Goal: Use online tool/utility: Utilize a website feature to perform a specific function

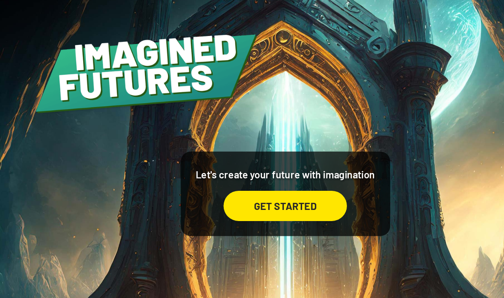
click at [278, 189] on div "GET STARTED" at bounding box center [252, 182] width 109 height 27
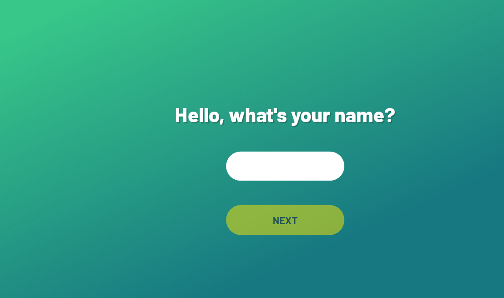
click at [272, 154] on input "text" at bounding box center [252, 147] width 105 height 26
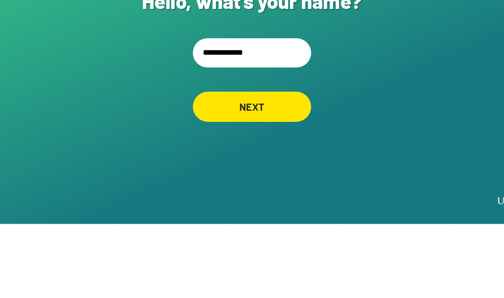
type input "**********"
click at [265, 181] on div "NEXT" at bounding box center [252, 194] width 105 height 27
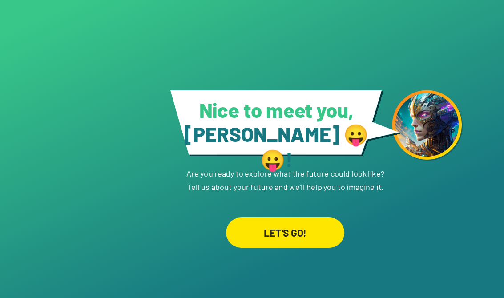
click at [282, 214] on div "LET'S GO!" at bounding box center [252, 205] width 105 height 27
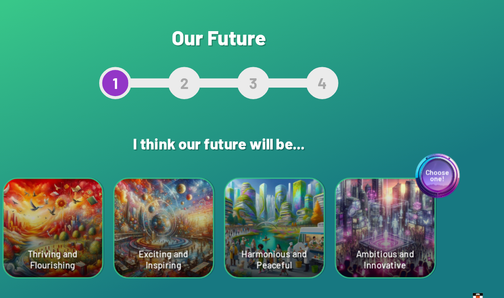
click at [356, 211] on div "Choose one! Ambitious and Innovative" at bounding box center [399, 201] width 87 height 87
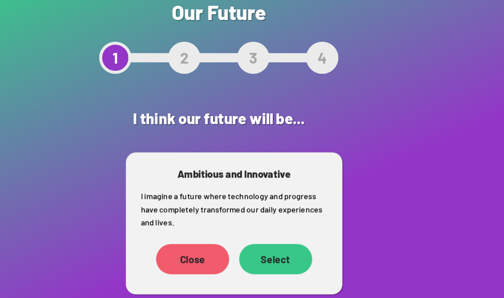
scroll to position [2, 0]
click at [270, 238] on div "Select" at bounding box center [302, 251] width 65 height 27
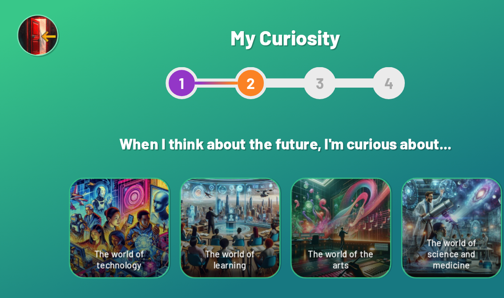
click at [94, 205] on div "The world of technology" at bounding box center [105, 201] width 87 height 87
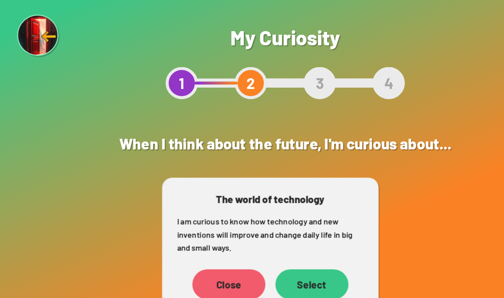
click at [276, 249] on div "Select" at bounding box center [276, 251] width 65 height 27
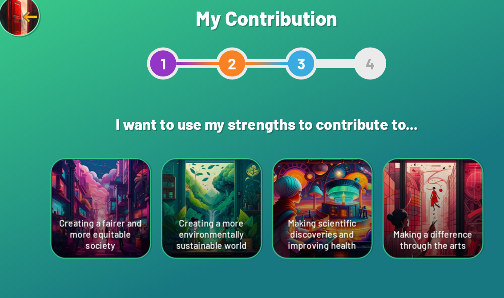
click at [89, 190] on div "Creating a fairer and more equitable society" at bounding box center [105, 201] width 87 height 87
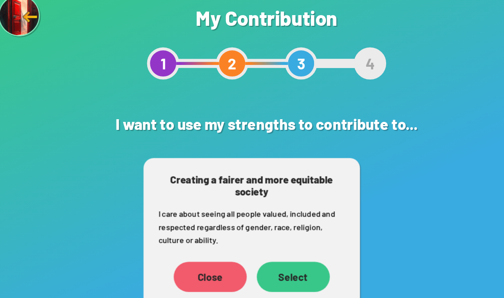
click at [267, 249] on div "Select" at bounding box center [276, 262] width 65 height 27
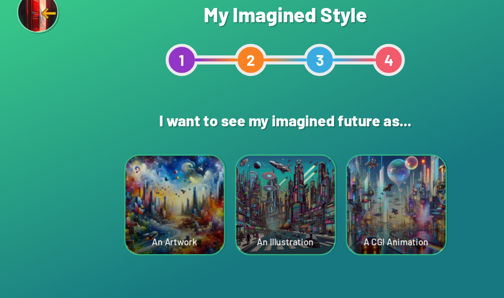
click at [360, 184] on div "A CGI Animation" at bounding box center [350, 201] width 87 height 87
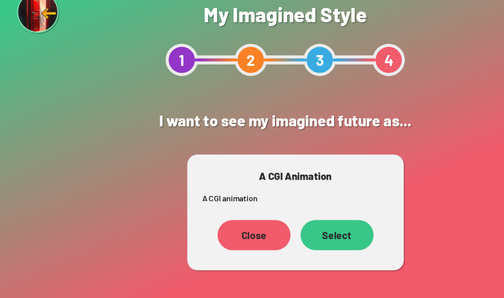
click at [303, 215] on div "Select" at bounding box center [298, 228] width 65 height 27
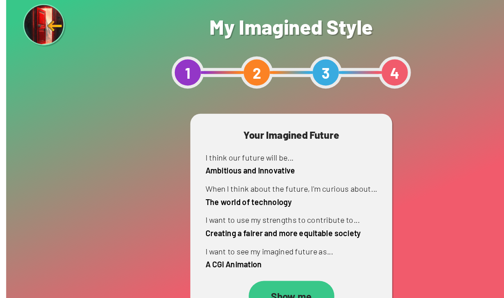
scroll to position [14, 0]
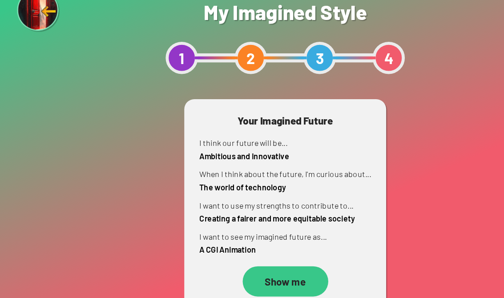
click at [259, 258] on div "Show me" at bounding box center [253, 271] width 76 height 27
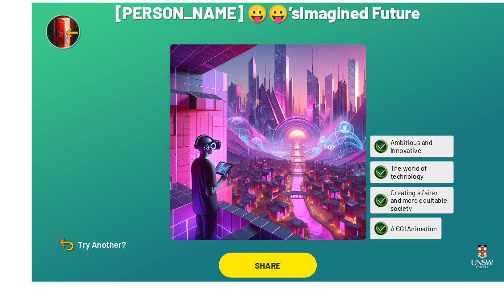
scroll to position [12, 0]
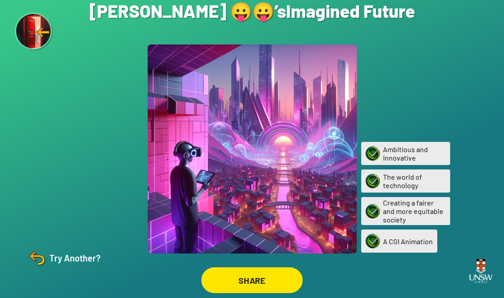
click at [229, 275] on div "SHARE" at bounding box center [253, 281] width 102 height 26
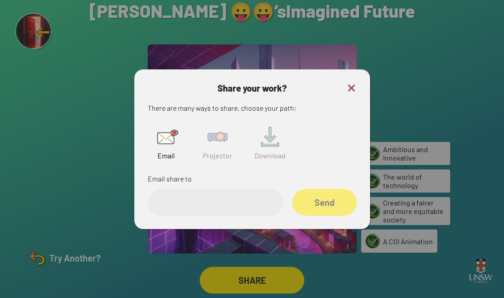
click at [208, 144] on img at bounding box center [217, 137] width 28 height 28
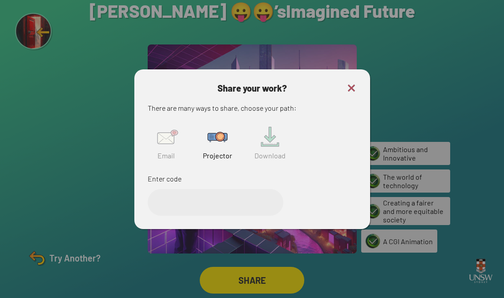
click at [192, 189] on input "text" at bounding box center [216, 202] width 136 height 27
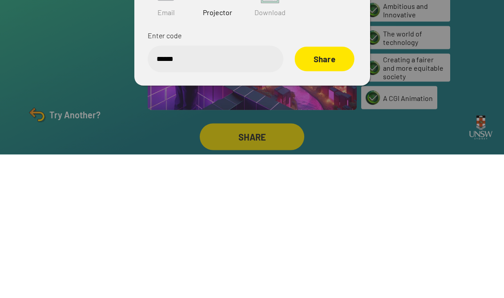
type input "******"
click at [338, 190] on div "Share" at bounding box center [325, 202] width 60 height 25
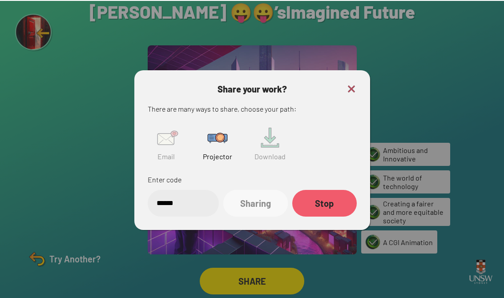
click at [341, 83] on h3 "Share your work?" at bounding box center [252, 88] width 209 height 11
click at [348, 86] on img at bounding box center [351, 88] width 11 height 11
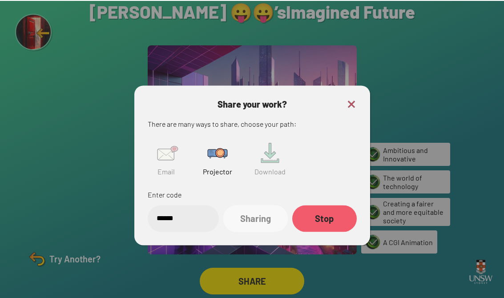
scroll to position [13, 0]
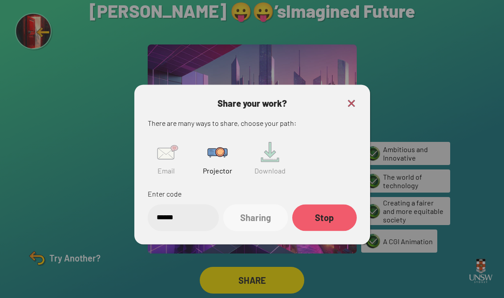
click at [349, 87] on div at bounding box center [252, 149] width 504 height 298
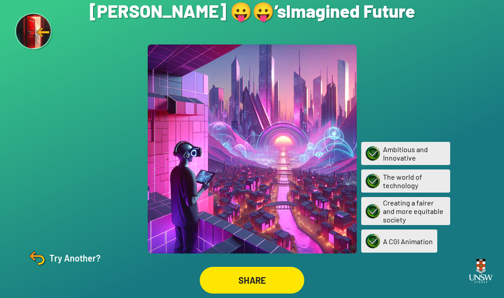
click at [81, 249] on div "Try Another?" at bounding box center [63, 258] width 74 height 21
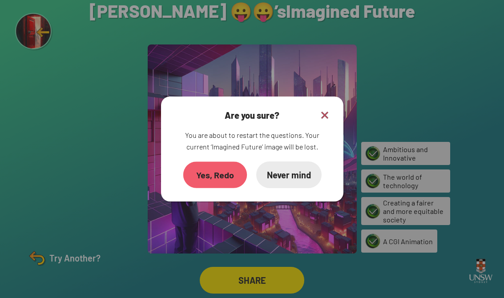
click at [214, 164] on div "Yes, Redo" at bounding box center [215, 175] width 64 height 26
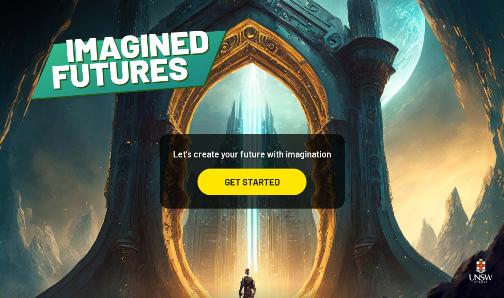
scroll to position [14, 0]
click at [276, 169] on div "GET STARTED" at bounding box center [252, 182] width 109 height 27
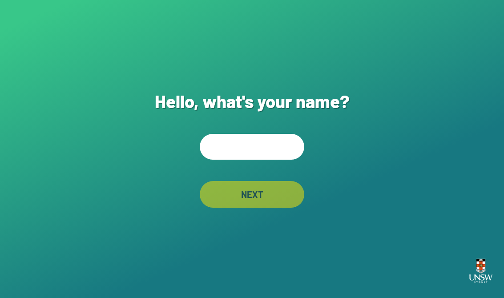
click at [276, 148] on input "text" at bounding box center [252, 147] width 105 height 26
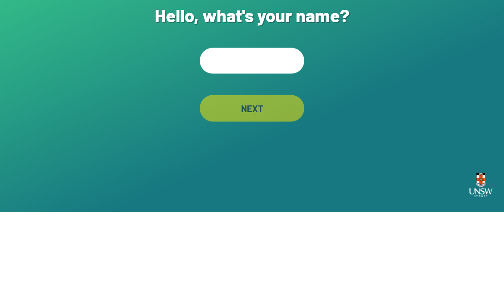
type input "*"
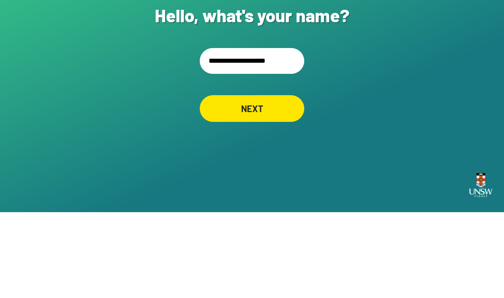
type input "**********"
click at [435, 82] on div "**********" at bounding box center [252, 149] width 504 height 298
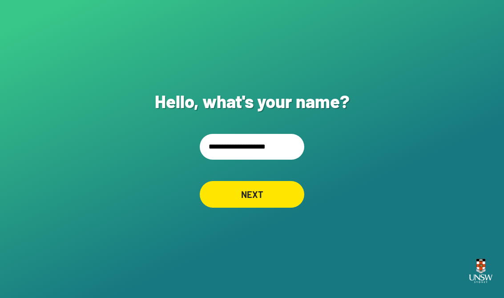
click at [286, 190] on div "NEXT" at bounding box center [252, 194] width 105 height 27
click at [277, 155] on input "**********" at bounding box center [252, 147] width 105 height 26
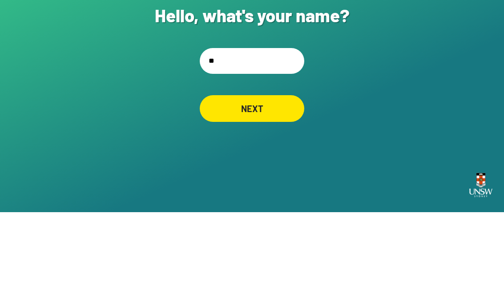
type input "*"
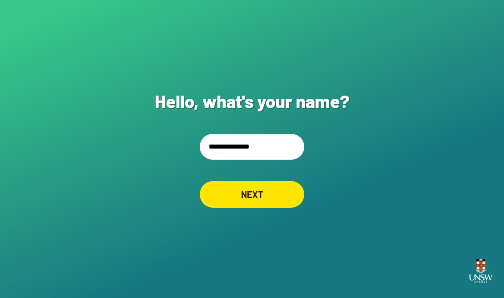
click at [218, 139] on input "**********" at bounding box center [252, 147] width 105 height 26
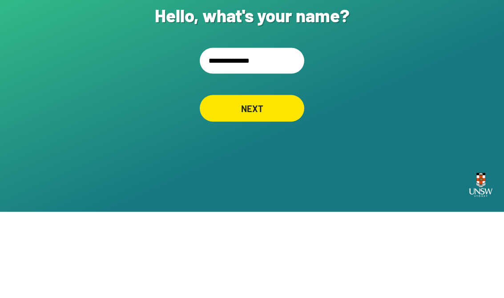
click at [222, 134] on input "**********" at bounding box center [252, 147] width 105 height 26
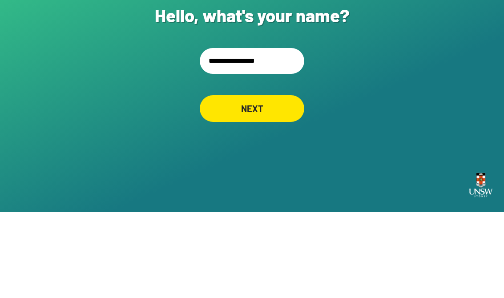
type input "**********"
click at [288, 181] on div "NEXT" at bounding box center [252, 194] width 105 height 27
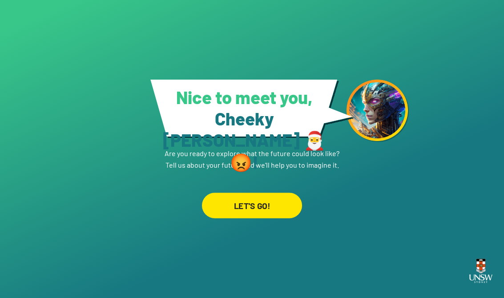
click at [271, 199] on div "LET'S GO!" at bounding box center [252, 205] width 100 height 25
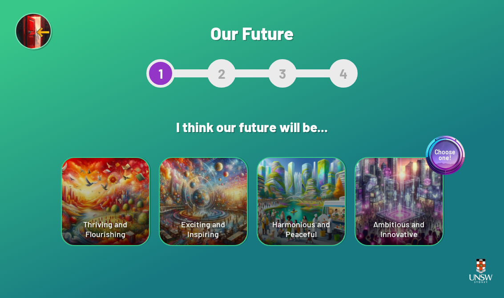
click at [304, 197] on div "Harmonious and Peaceful" at bounding box center [301, 201] width 87 height 87
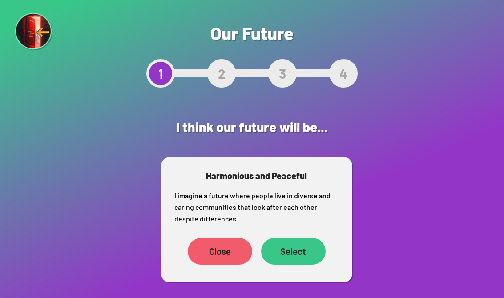
click at [299, 251] on div "Select" at bounding box center [293, 251] width 65 height 27
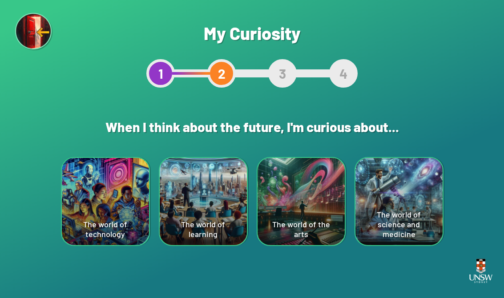
click at [86, 200] on div "The world of technology" at bounding box center [105, 201] width 87 height 87
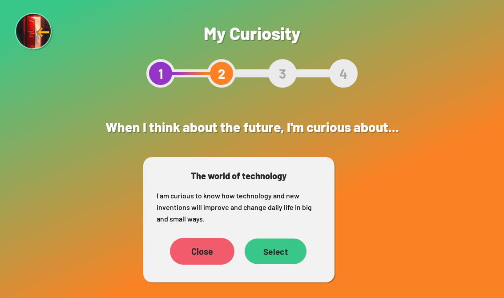
click at [286, 253] on div "Select" at bounding box center [275, 252] width 62 height 26
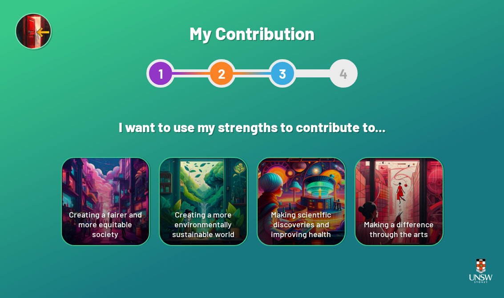
click at [179, 193] on div "Creating a more environmentally sustainable world" at bounding box center [203, 201] width 87 height 87
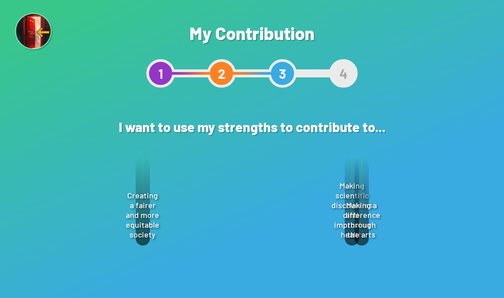
click at [304, 266] on div "Select" at bounding box center [284, 262] width 65 height 27
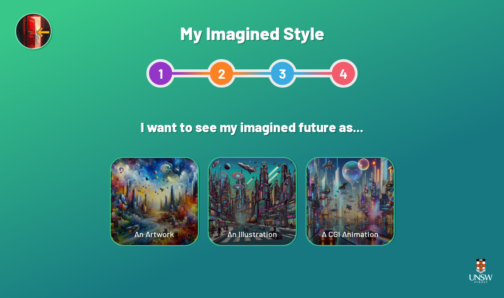
click at [369, 194] on div "A CGI Animation" at bounding box center [350, 201] width 87 height 87
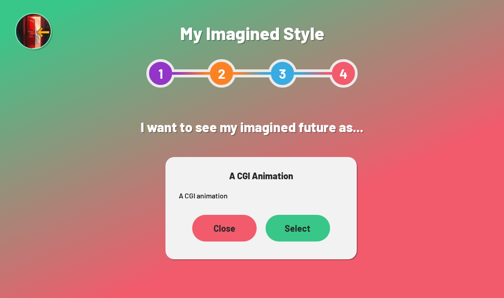
click at [310, 227] on div "Select" at bounding box center [298, 228] width 65 height 27
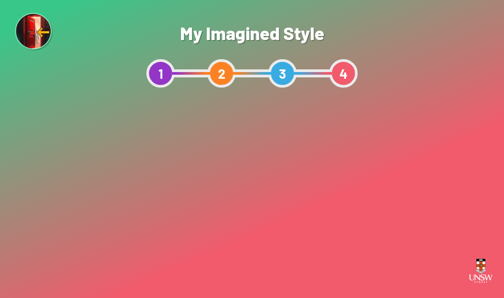
click at [302, 230] on p "I want to use my strengths to contribute to... Creating a more environmentally …" at bounding box center [252, 215] width 154 height 34
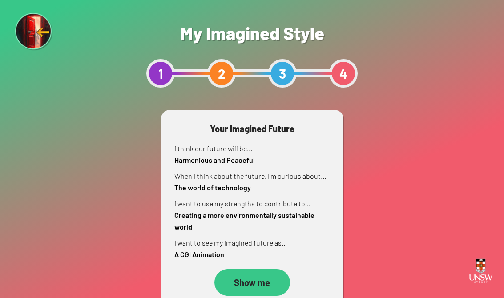
click at [272, 279] on div "Show me" at bounding box center [253, 282] width 76 height 27
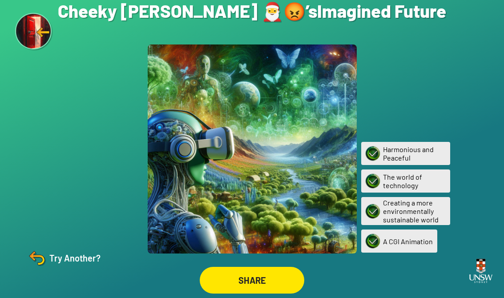
scroll to position [14, 0]
click at [281, 273] on div "SHARE" at bounding box center [252, 280] width 105 height 27
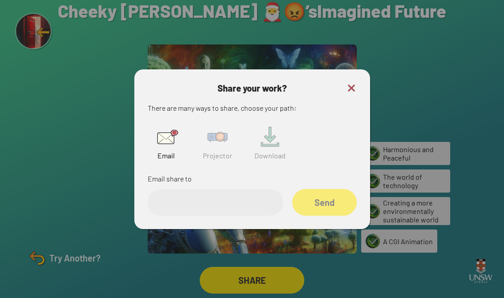
click at [247, 192] on input "email" at bounding box center [216, 202] width 136 height 27
type input "******"
click at [331, 201] on div "Send" at bounding box center [325, 202] width 62 height 25
click at [215, 138] on img at bounding box center [217, 137] width 28 height 28
click at [337, 197] on div "Share" at bounding box center [324, 202] width 63 height 26
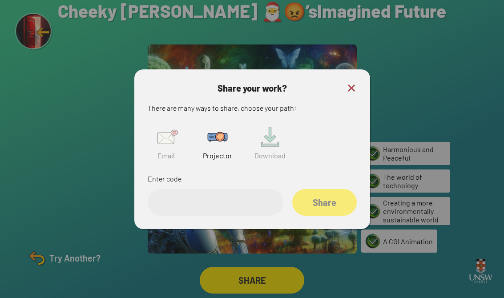
click at [183, 197] on input "text" at bounding box center [216, 202] width 136 height 27
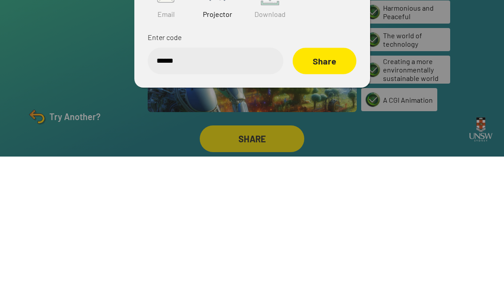
type input "******"
click at [324, 189] on div "Share" at bounding box center [325, 202] width 64 height 26
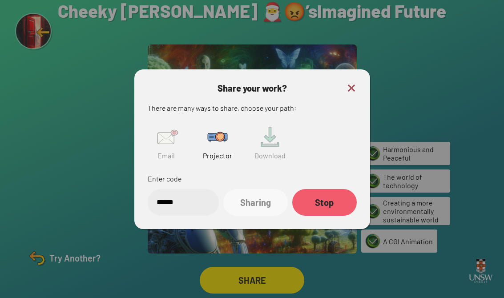
click at [357, 76] on div "Share your work? There are many ways to share, choose your path: Email Projecto…" at bounding box center [252, 149] width 236 height 160
click at [350, 85] on img at bounding box center [351, 88] width 11 height 11
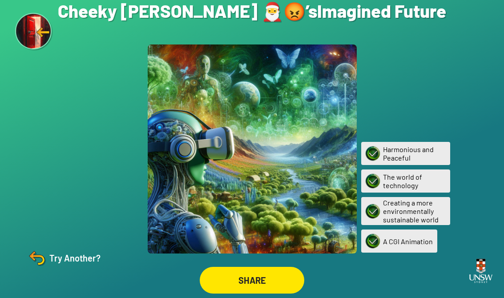
click at [71, 256] on div "Try Another?" at bounding box center [63, 258] width 74 height 21
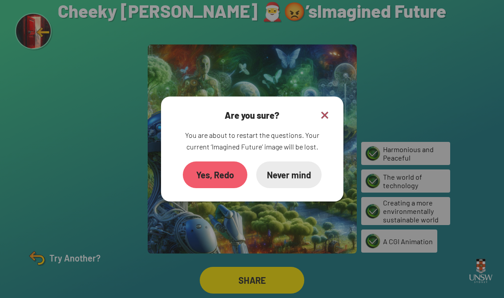
click at [324, 110] on img at bounding box center [325, 115] width 11 height 11
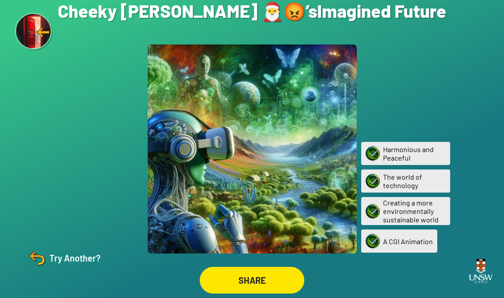
click at [45, 254] on img at bounding box center [36, 258] width 21 height 21
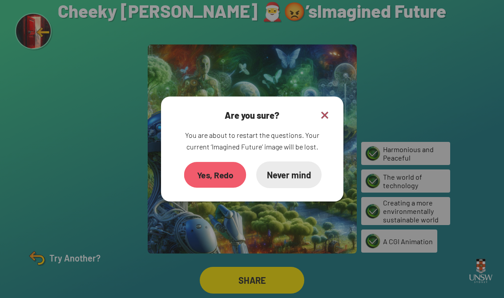
click at [194, 165] on div "Yes, Redo" at bounding box center [215, 175] width 62 height 26
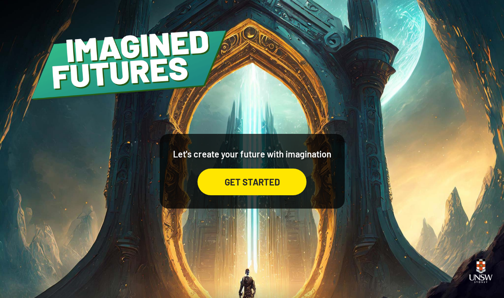
click at [293, 195] on div "GET STARTED" at bounding box center [252, 182] width 109 height 27
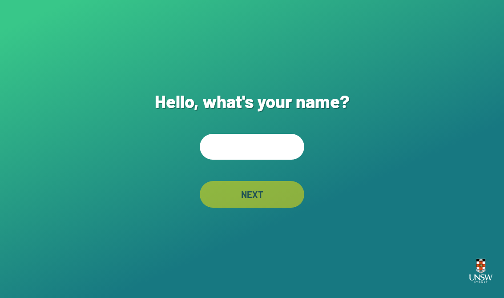
click at [287, 147] on input "text" at bounding box center [252, 147] width 105 height 26
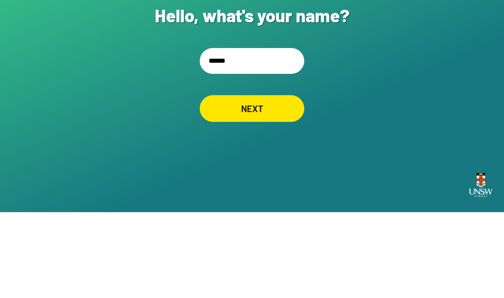
type input "*******"
click at [211, 182] on div "NEXT" at bounding box center [252, 194] width 99 height 25
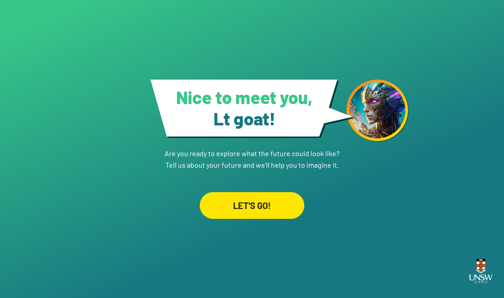
click at [219, 183] on link "LET'S GO!" at bounding box center [252, 195] width 105 height 48
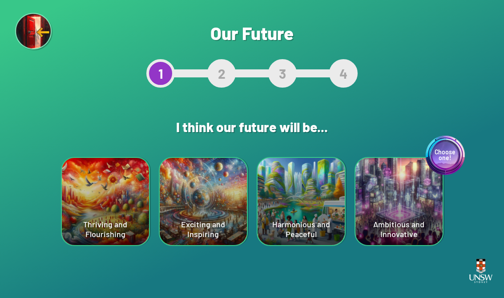
click at [324, 213] on div "Harmonious and Peaceful" at bounding box center [301, 201] width 87 height 87
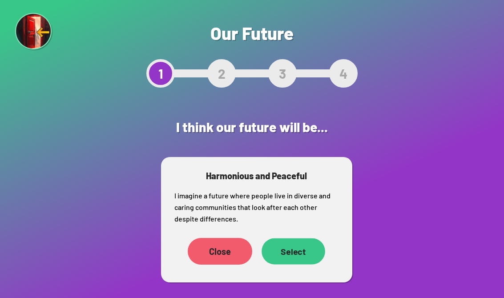
click at [311, 257] on div "Select" at bounding box center [294, 251] width 64 height 26
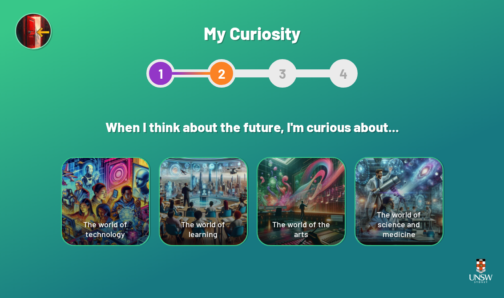
click at [310, 216] on div "The world of the arts" at bounding box center [301, 201] width 87 height 87
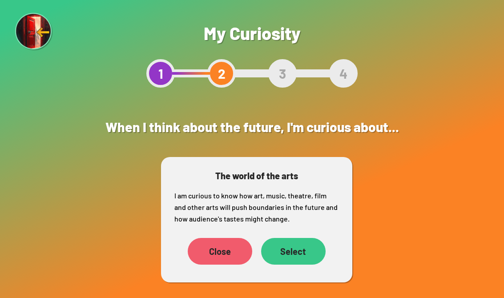
click at [301, 251] on div "Select" at bounding box center [293, 251] width 65 height 27
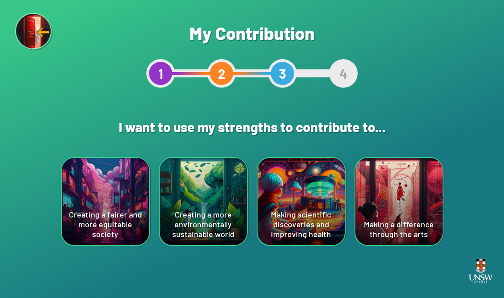
click at [175, 220] on div "Creating a more environmentally sustainable world" at bounding box center [203, 201] width 87 height 87
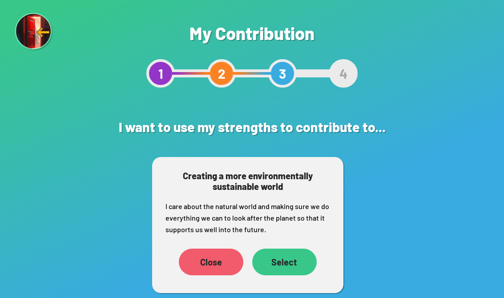
click at [304, 260] on div "Select" at bounding box center [284, 262] width 65 height 27
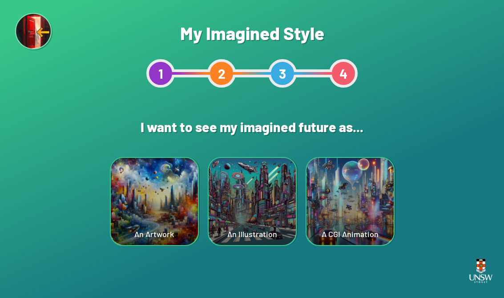
click at [137, 207] on div "An Artwork" at bounding box center [154, 201] width 87 height 87
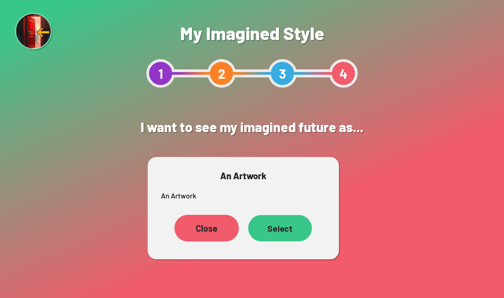
click at [301, 233] on div "Select" at bounding box center [280, 228] width 64 height 26
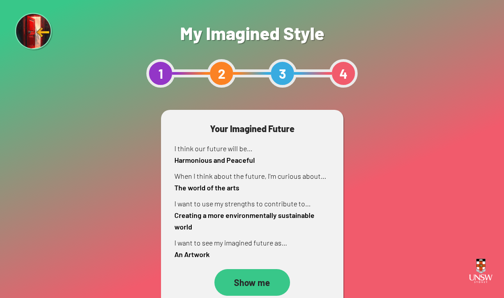
click at [273, 276] on div "Show me" at bounding box center [253, 282] width 76 height 27
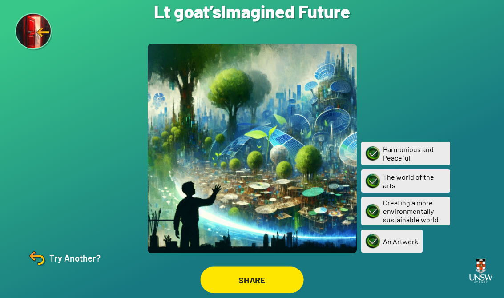
click at [285, 277] on div "SHARE" at bounding box center [251, 280] width 103 height 26
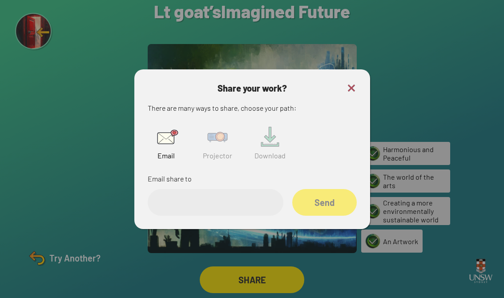
click at [210, 151] on img at bounding box center [217, 137] width 28 height 28
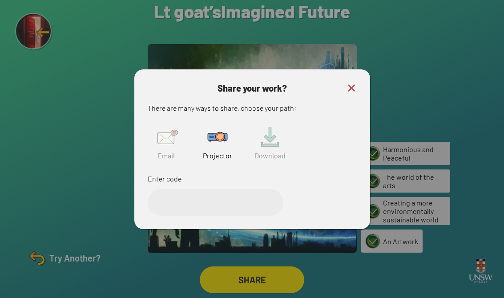
click at [171, 208] on input "text" at bounding box center [216, 202] width 136 height 27
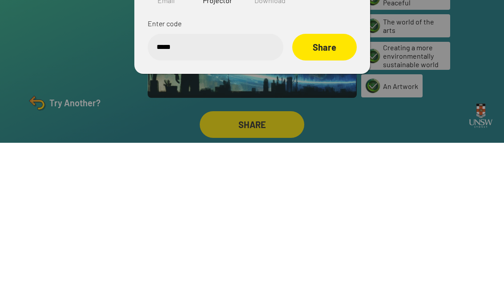
type input "******"
click at [327, 189] on div "Share" at bounding box center [324, 202] width 63 height 26
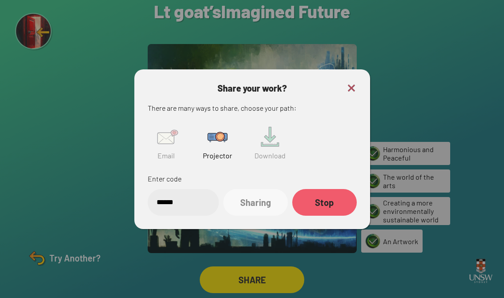
click at [353, 83] on img at bounding box center [351, 88] width 11 height 11
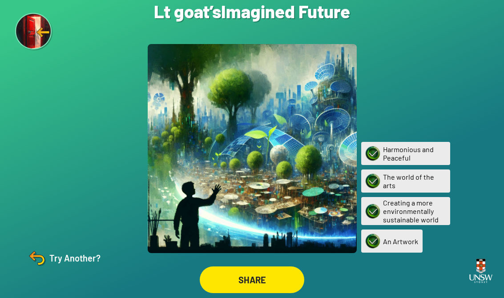
click at [39, 260] on img at bounding box center [36, 258] width 21 height 21
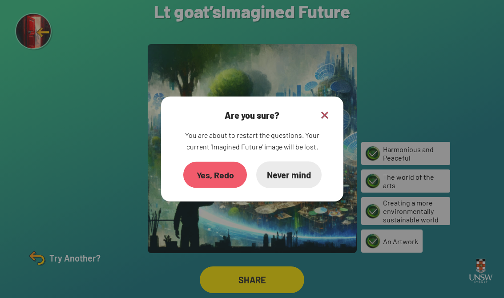
click at [199, 176] on div "Yes, Redo" at bounding box center [215, 175] width 64 height 26
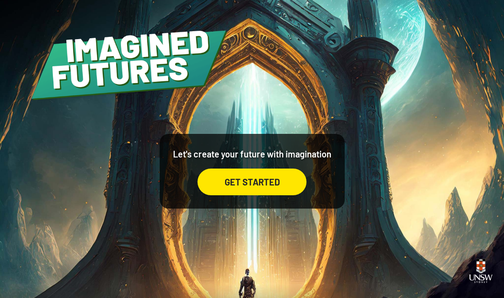
click at [305, 186] on div "GET STARTED" at bounding box center [252, 182] width 109 height 27
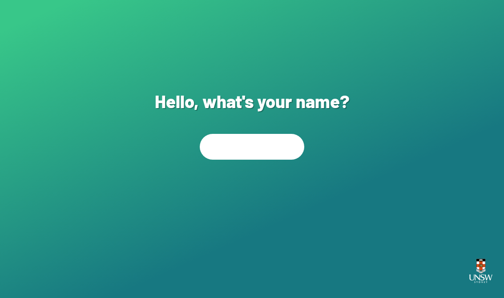
click at [305, 186] on div "Hello, what's your name? NEXT" at bounding box center [252, 149] width 504 height 298
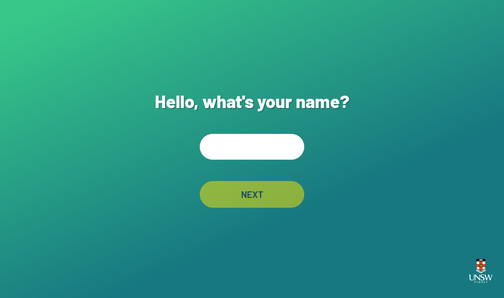
click at [290, 154] on input "text" at bounding box center [252, 147] width 105 height 26
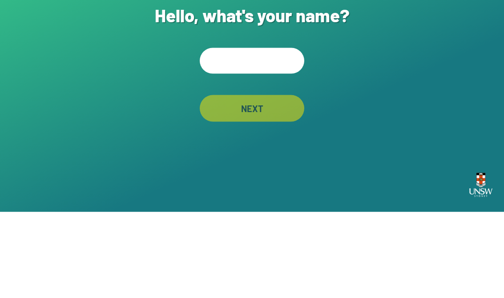
type input "*"
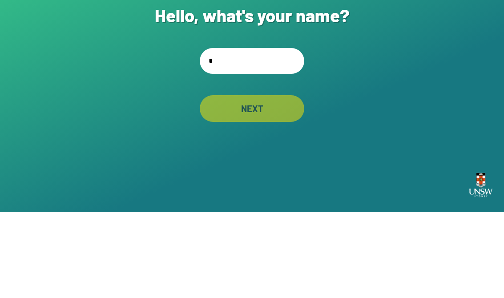
type input "**"
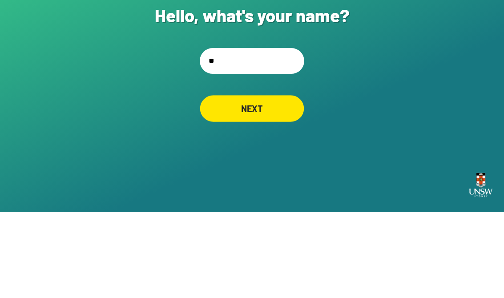
click at [283, 181] on div "NEXT" at bounding box center [252, 194] width 104 height 27
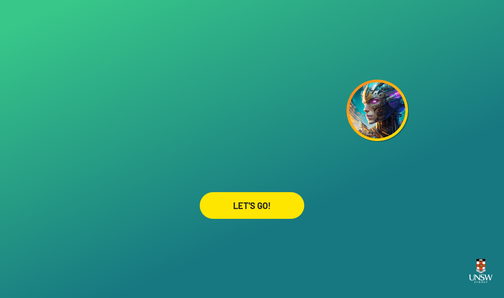
click at [285, 209] on div "LET'S GO!" at bounding box center [252, 205] width 105 height 27
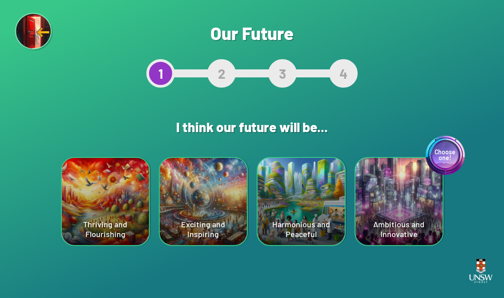
click at [66, 179] on div "Thriving and Flourishing" at bounding box center [105, 201] width 87 height 87
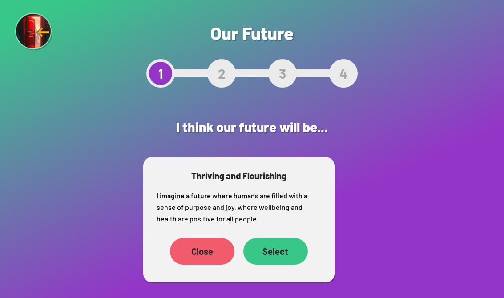
click at [170, 258] on div "Close Select" at bounding box center [239, 252] width 165 height 36
click at [306, 245] on div "Select" at bounding box center [276, 251] width 65 height 27
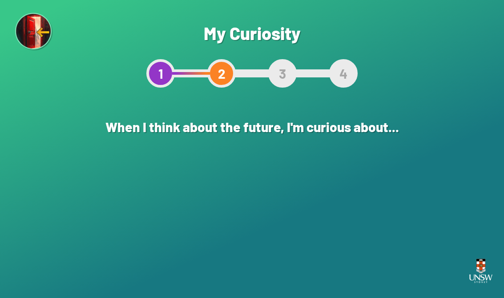
click at [281, 260] on div "Are you sure? This will reset your answers Yes, Redo Never mind My Curiosity 1 …" at bounding box center [252, 149] width 504 height 298
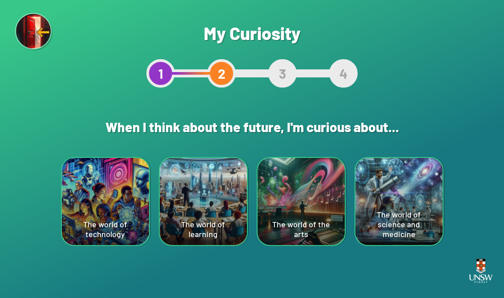
click at [75, 172] on div "The world of technology" at bounding box center [105, 201] width 87 height 87
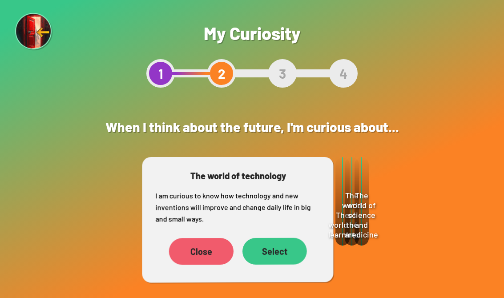
click at [290, 245] on div "Select" at bounding box center [275, 251] width 65 height 27
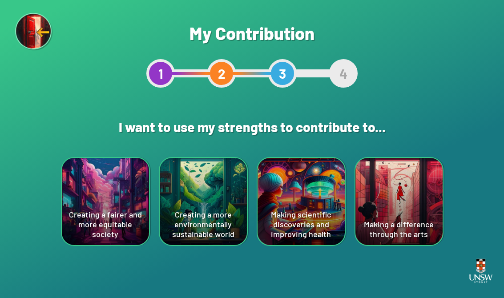
click at [156, 83] on div "1" at bounding box center [160, 73] width 28 height 28
click at [318, 182] on div "Making scientific discoveries and improving health" at bounding box center [301, 201] width 87 height 87
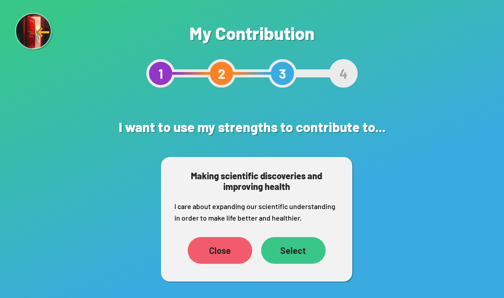
click at [308, 244] on div "Select" at bounding box center [293, 250] width 65 height 27
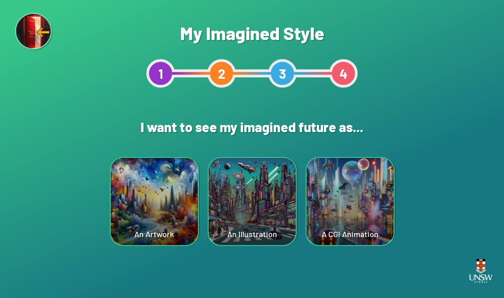
click at [370, 182] on div "A CGI Animation" at bounding box center [350, 201] width 87 height 87
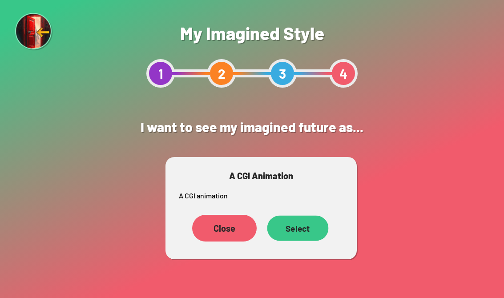
click at [310, 234] on div "Select" at bounding box center [297, 227] width 61 height 25
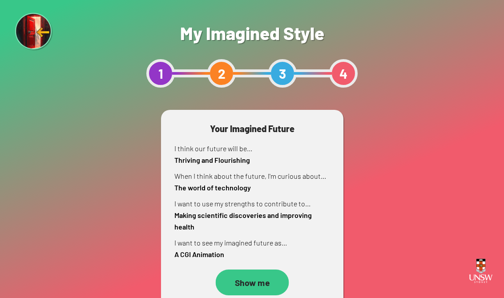
click at [260, 285] on div "Show me" at bounding box center [251, 283] width 73 height 26
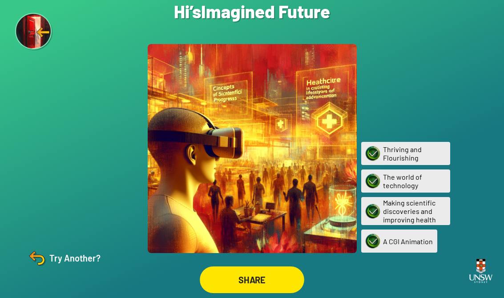
click at [298, 289] on div "SHARE" at bounding box center [252, 280] width 105 height 27
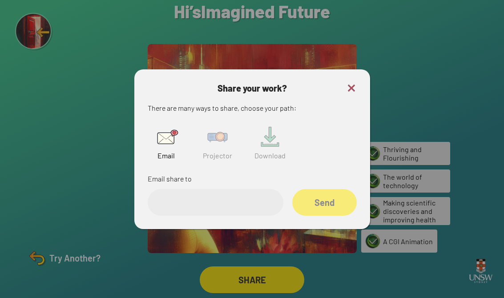
click at [220, 138] on img at bounding box center [217, 137] width 28 height 28
click at [256, 214] on input "text" at bounding box center [216, 202] width 136 height 27
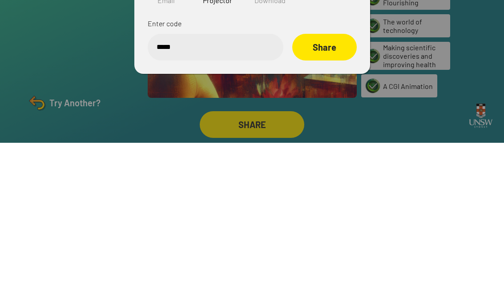
type input "******"
click at [333, 190] on div "Share" at bounding box center [324, 203] width 62 height 26
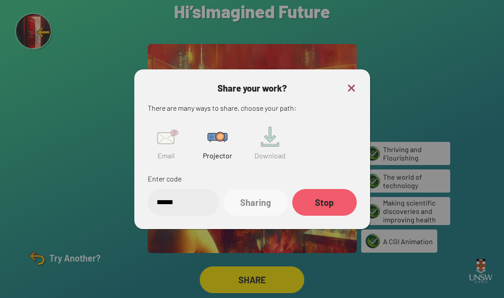
click at [352, 83] on img at bounding box center [351, 88] width 11 height 11
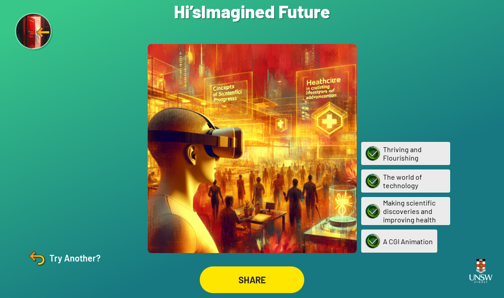
click at [65, 262] on div "Try Another?" at bounding box center [63, 258] width 74 height 21
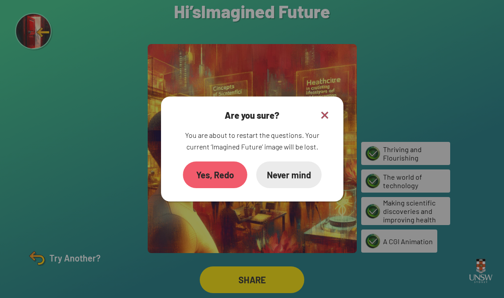
click at [194, 165] on div "Yes, Redo" at bounding box center [215, 175] width 65 height 27
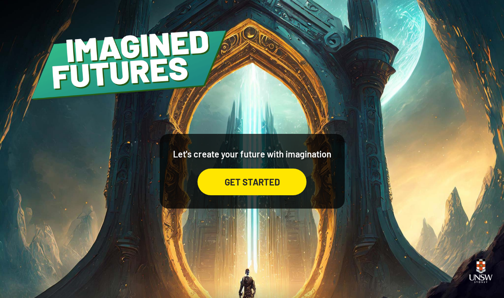
click at [216, 195] on div "GET STARTED" at bounding box center [252, 182] width 109 height 27
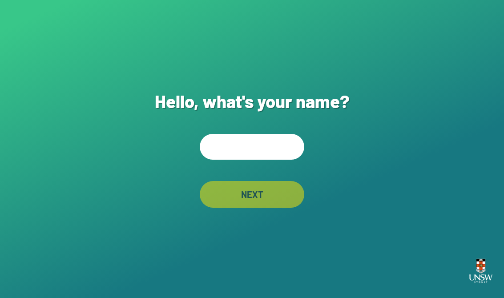
click at [210, 154] on input "text" at bounding box center [252, 147] width 105 height 26
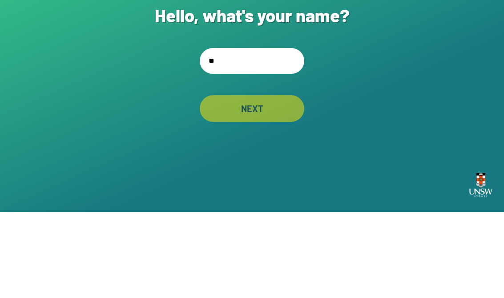
type input "***"
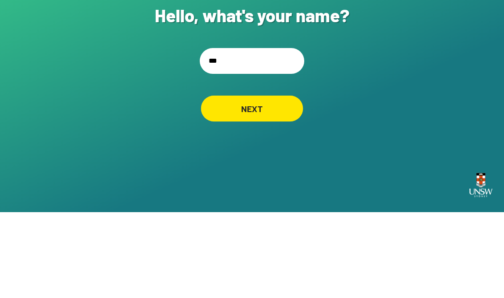
click at [286, 182] on div "NEXT" at bounding box center [252, 195] width 102 height 26
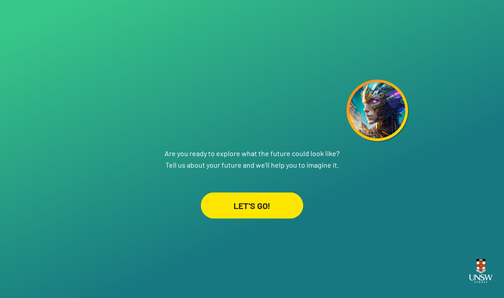
click at [276, 198] on div "LET'S GO!" at bounding box center [252, 205] width 102 height 26
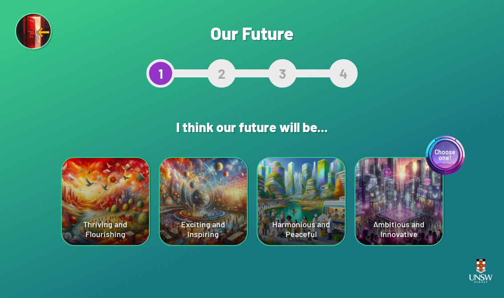
click at [417, 195] on div "Choose one! Ambitious and Innovative" at bounding box center [399, 201] width 87 height 87
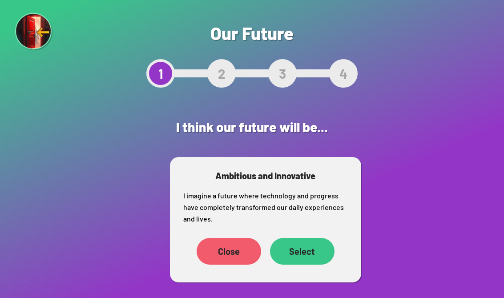
click at [314, 257] on div "Select" at bounding box center [302, 251] width 65 height 27
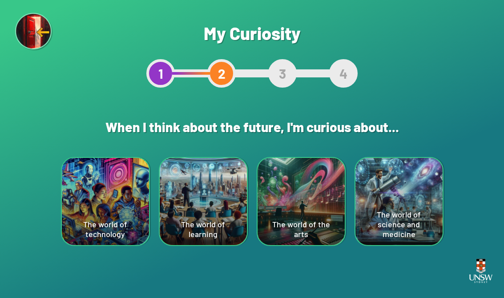
click at [84, 191] on div "The world of technology" at bounding box center [105, 201] width 87 height 87
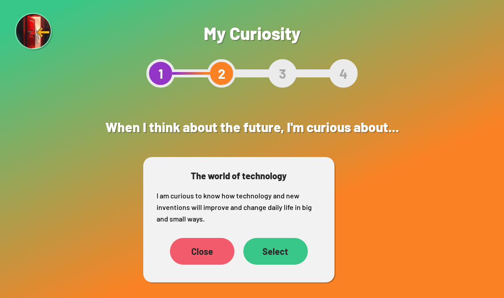
click at [285, 260] on div "Select" at bounding box center [276, 251] width 65 height 27
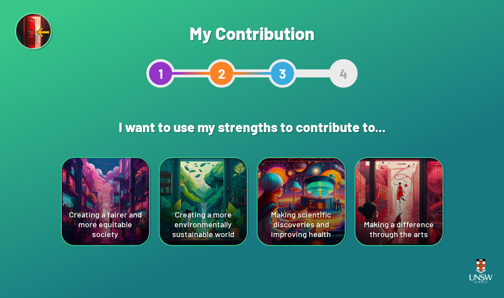
click at [316, 192] on div "Making scientific discoveries and improving health" at bounding box center [301, 201] width 87 height 87
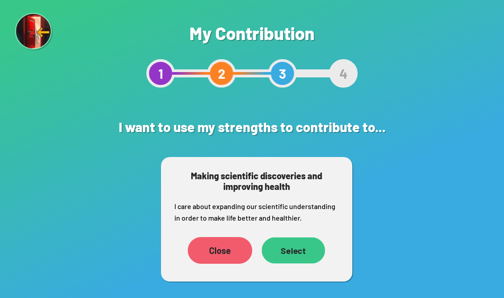
click at [304, 254] on div "Select" at bounding box center [293, 251] width 63 height 26
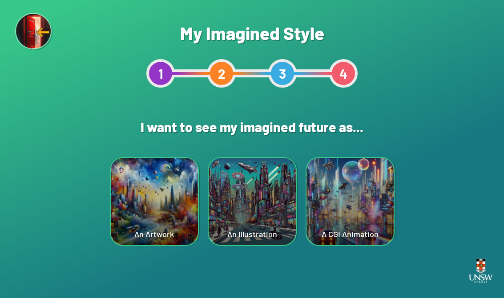
click at [280, 195] on div "An Illustration" at bounding box center [252, 201] width 87 height 87
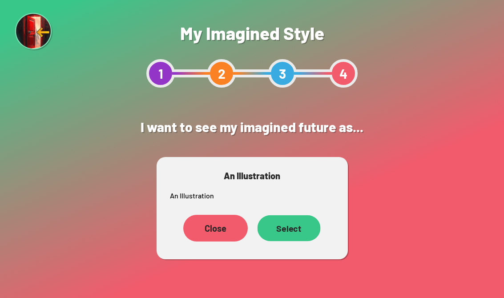
click at [297, 232] on div "Select" at bounding box center [288, 228] width 63 height 26
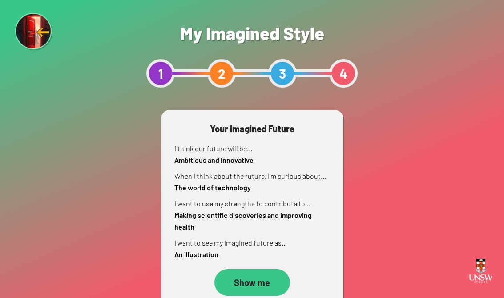
click at [248, 270] on div "Show me" at bounding box center [253, 282] width 76 height 27
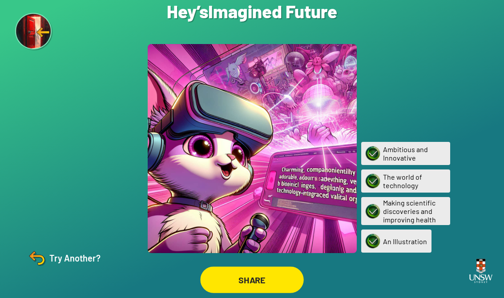
click at [268, 288] on div "SHARE" at bounding box center [251, 280] width 103 height 26
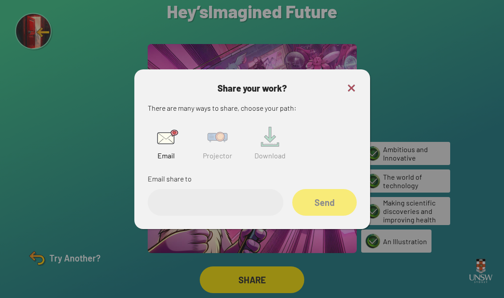
click at [212, 142] on img at bounding box center [217, 137] width 28 height 28
click at [233, 203] on input "text" at bounding box center [216, 202] width 136 height 27
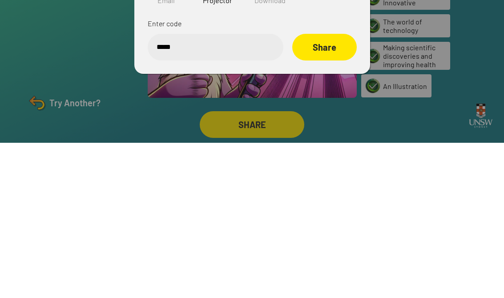
type input "******"
click at [339, 189] on div "Share" at bounding box center [325, 202] width 65 height 27
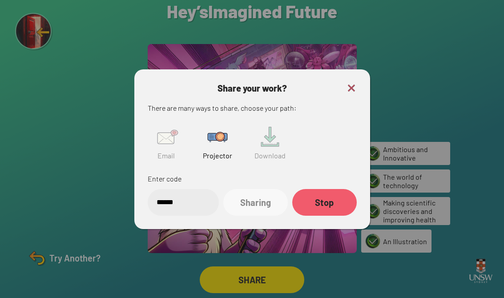
click at [354, 84] on img at bounding box center [351, 88] width 11 height 11
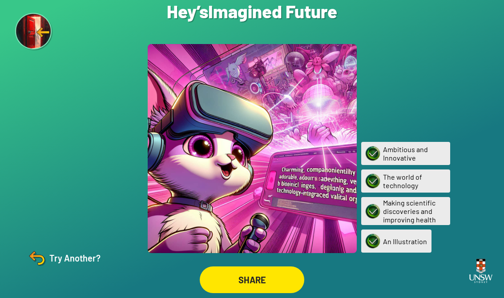
click at [268, 267] on div "SHARE" at bounding box center [252, 280] width 105 height 27
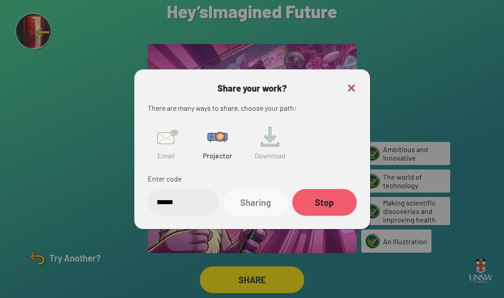
click at [349, 83] on img at bounding box center [351, 88] width 11 height 11
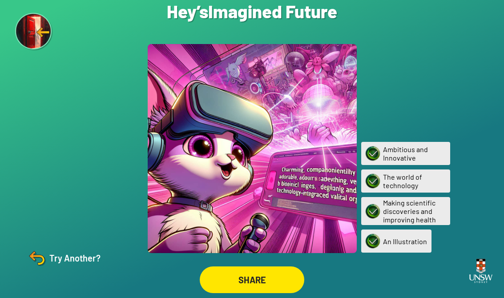
click at [47, 258] on img at bounding box center [36, 258] width 21 height 21
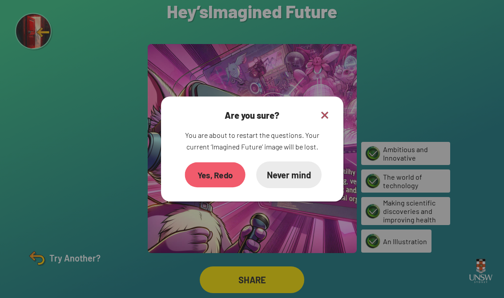
click at [225, 173] on div "Yes, Redo" at bounding box center [215, 175] width 61 height 25
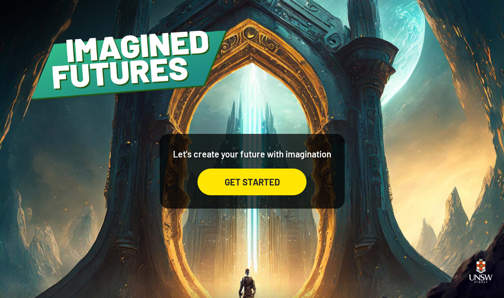
click at [276, 189] on div "GET STARTED" at bounding box center [252, 182] width 109 height 27
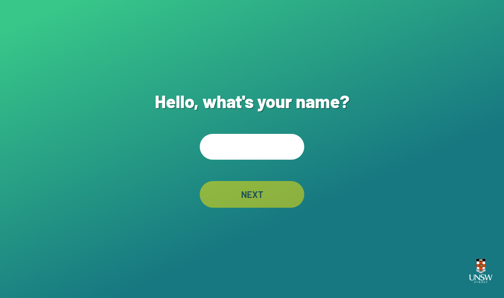
click at [264, 152] on input "text" at bounding box center [252, 147] width 105 height 26
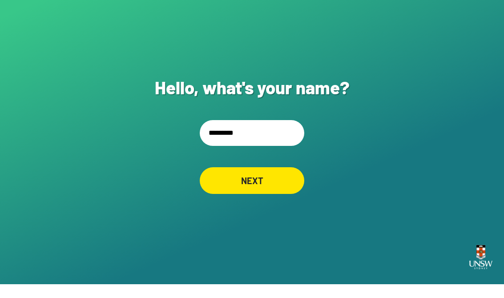
scroll to position [14, 0]
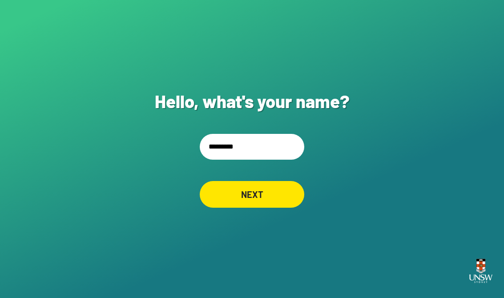
click at [274, 137] on input "*********" at bounding box center [252, 147] width 105 height 26
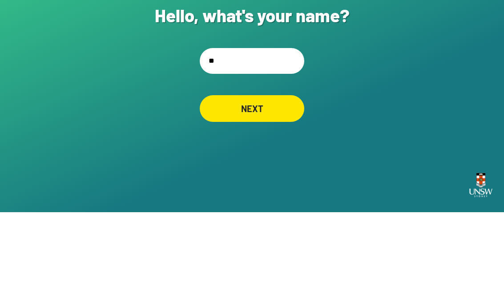
type input "*"
type input "**********"
click at [285, 181] on div "NEXT" at bounding box center [252, 194] width 104 height 27
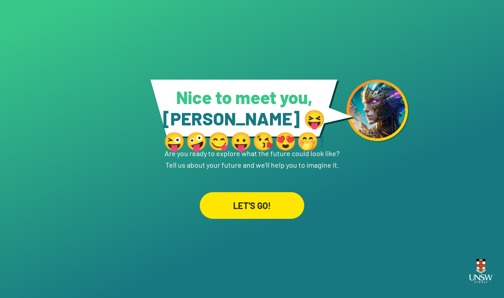
click at [281, 196] on div "LET'S GO!" at bounding box center [252, 205] width 105 height 27
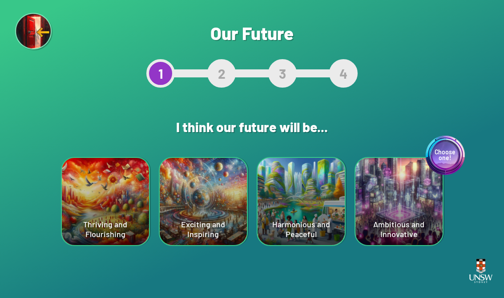
click at [325, 188] on div "Harmonious and Peaceful" at bounding box center [301, 201] width 87 height 87
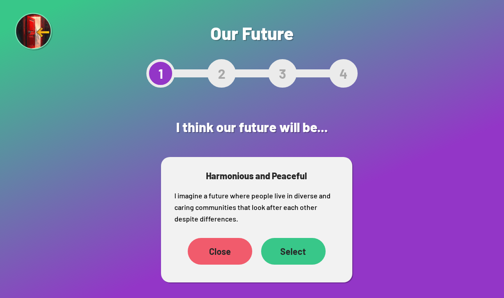
click at [299, 248] on div "Select" at bounding box center [293, 251] width 65 height 27
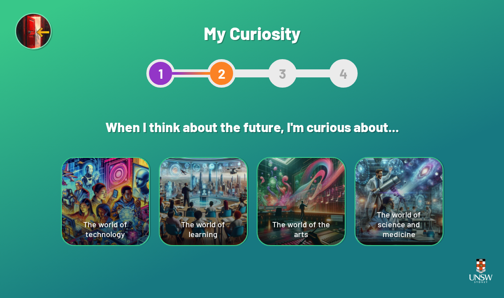
click at [107, 207] on div "The world of technology" at bounding box center [105, 201] width 87 height 87
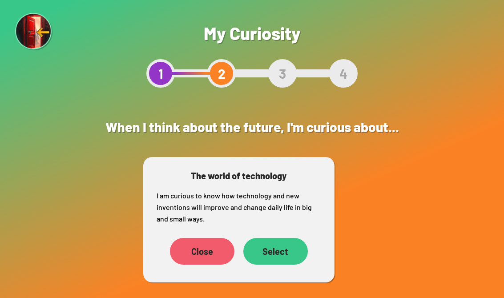
click at [281, 248] on div "Select" at bounding box center [276, 251] width 65 height 27
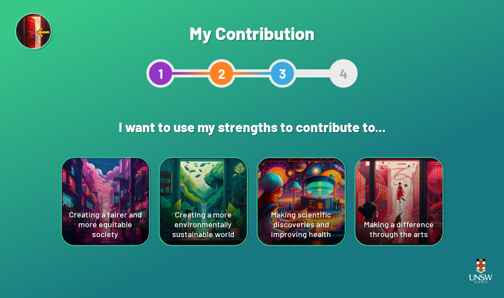
click at [176, 209] on div "Creating a more environmentally sustainable world" at bounding box center [203, 201] width 87 height 87
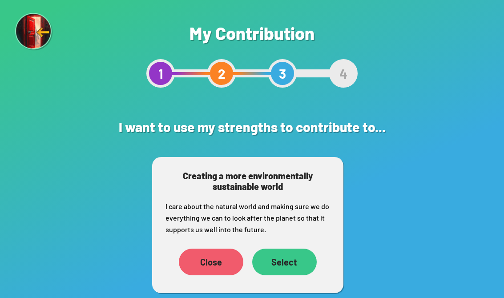
click at [297, 261] on div "Select" at bounding box center [284, 262] width 65 height 27
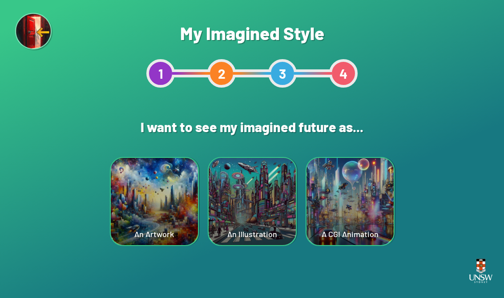
click at [366, 180] on div "A CGI Animation" at bounding box center [350, 201] width 87 height 87
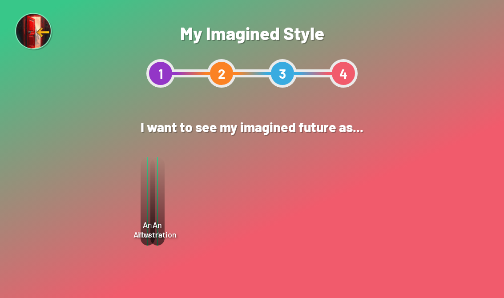
click at [302, 224] on div "Select" at bounding box center [299, 228] width 64 height 27
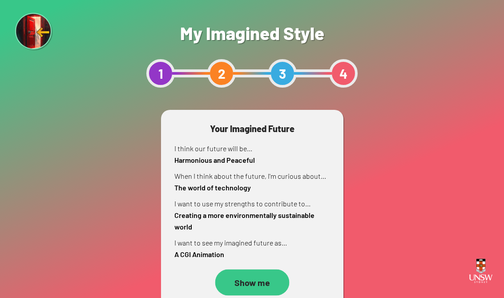
click at [280, 292] on div "Show me" at bounding box center [252, 283] width 74 height 26
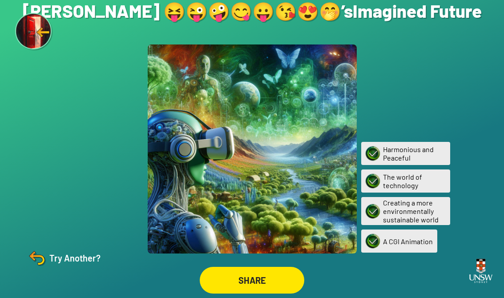
click at [45, 269] on img at bounding box center [36, 258] width 21 height 21
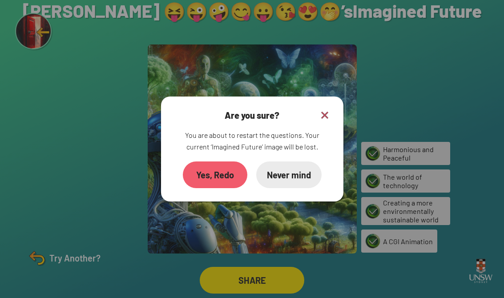
click at [225, 186] on div "Yes, Redo" at bounding box center [215, 175] width 65 height 27
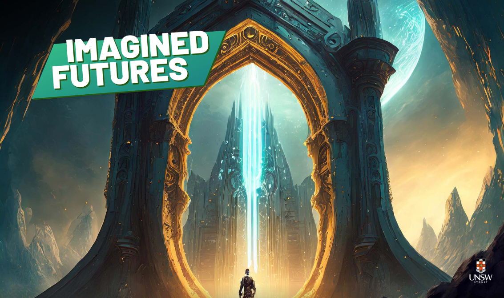
click at [261, 196] on div "GET STARTED" at bounding box center [252, 182] width 109 height 27
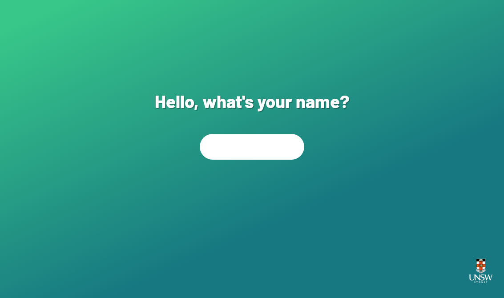
click at [266, 207] on div "NEXT" at bounding box center [252, 194] width 100 height 25
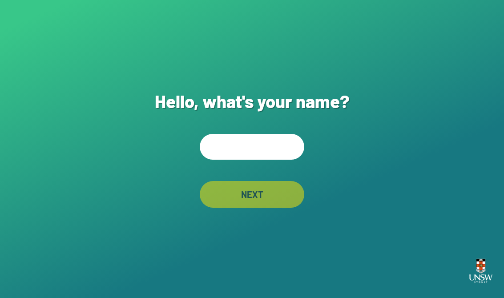
click at [267, 155] on input "text" at bounding box center [252, 147] width 105 height 26
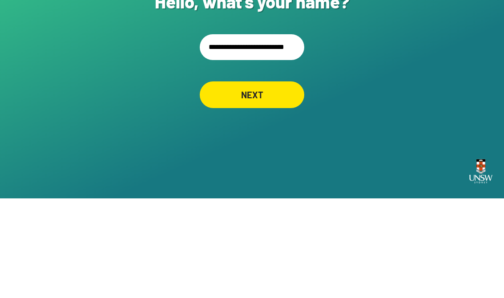
type input "**********"
click at [287, 182] on div "NEXT" at bounding box center [252, 194] width 100 height 25
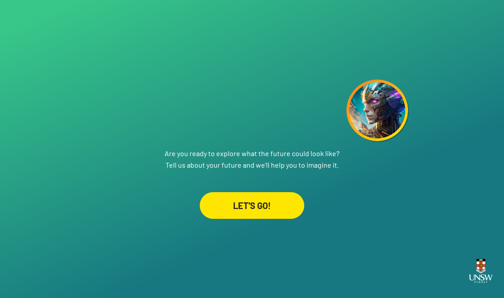
click at [280, 199] on div "LET'S GO!" at bounding box center [252, 205] width 105 height 27
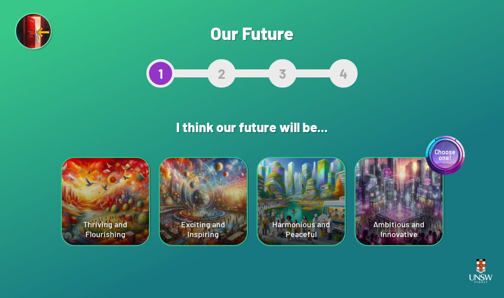
click at [321, 201] on div "Harmonious and Peaceful" at bounding box center [301, 201] width 87 height 87
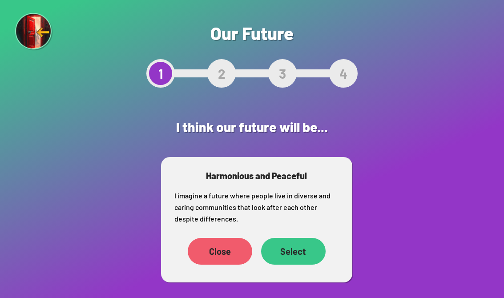
click at [308, 252] on div "Select" at bounding box center [293, 251] width 65 height 27
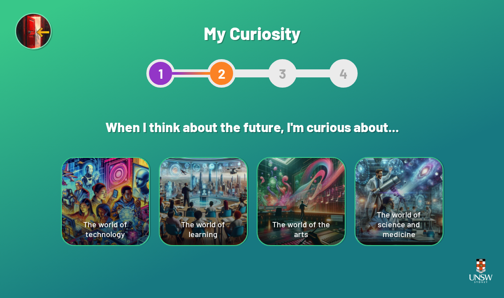
click at [106, 192] on div "The world of technology" at bounding box center [105, 201] width 87 height 87
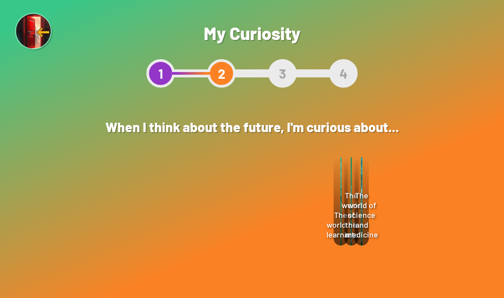
click at [297, 262] on div "Select" at bounding box center [274, 251] width 64 height 27
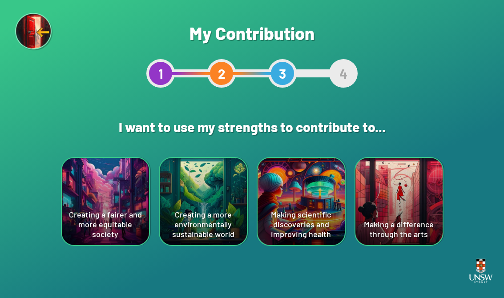
click at [187, 195] on div "Creating a more environmentally sustainable world" at bounding box center [203, 201] width 87 height 87
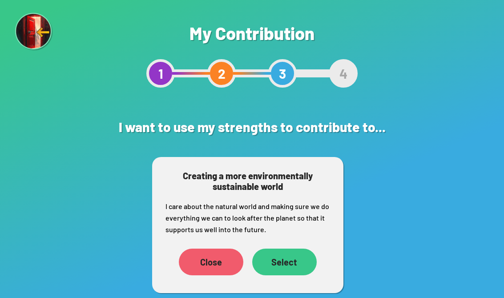
click at [292, 260] on div "Select" at bounding box center [284, 262] width 65 height 27
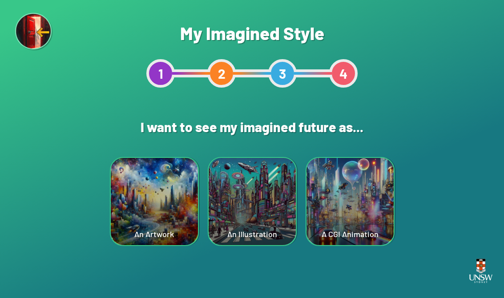
click at [133, 189] on div "An Artwork" at bounding box center [154, 201] width 87 height 87
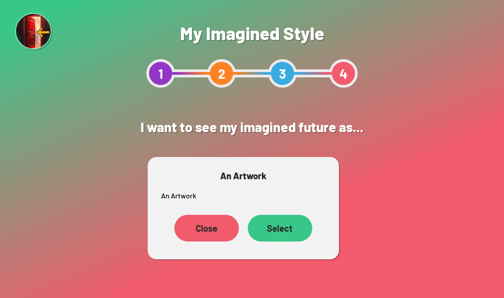
click at [283, 227] on div "Select" at bounding box center [280, 228] width 65 height 27
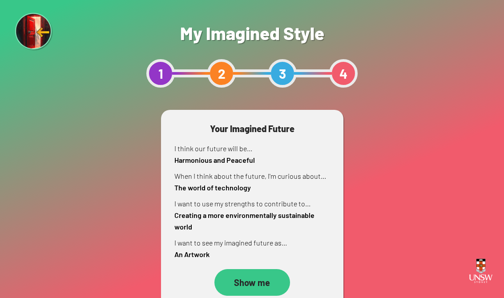
click at [276, 258] on p "I want to see my imagined future as... An Artwork" at bounding box center [253, 248] width 156 height 23
click at [278, 280] on div "Show me" at bounding box center [253, 282] width 76 height 27
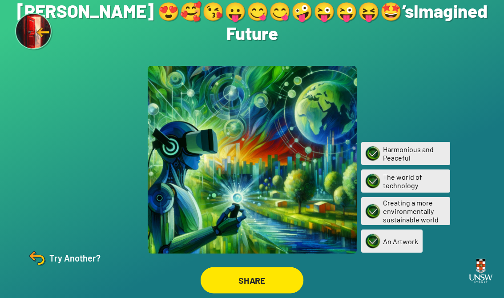
click at [280, 275] on div "SHARE" at bounding box center [252, 280] width 103 height 26
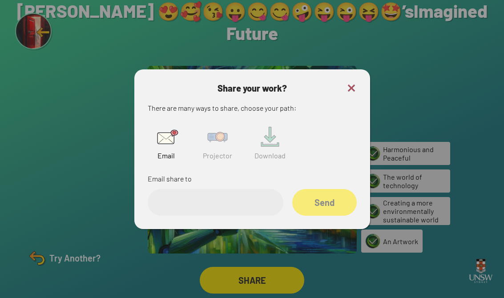
click at [158, 149] on img at bounding box center [166, 137] width 28 height 28
click at [220, 147] on img at bounding box center [217, 137] width 28 height 28
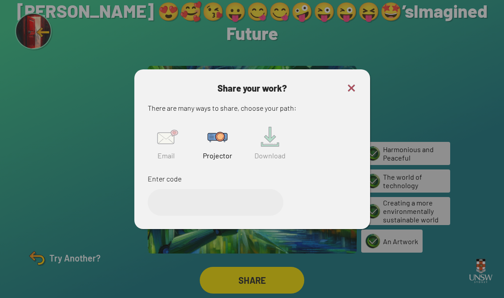
click at [256, 206] on input "text" at bounding box center [216, 202] width 136 height 27
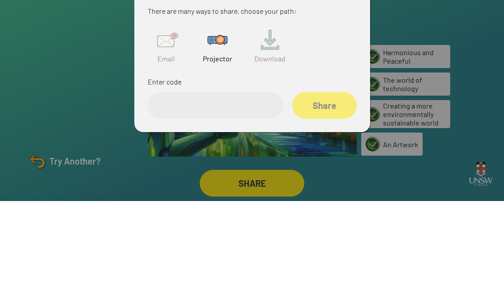
click at [160, 123] on img at bounding box center [166, 137] width 28 height 28
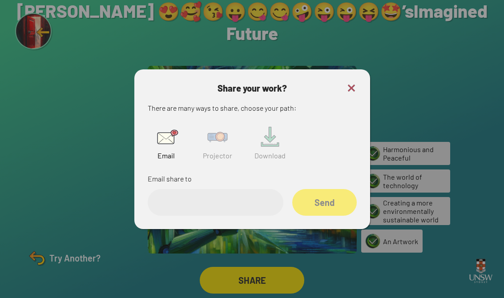
click at [159, 138] on img at bounding box center [166, 137] width 28 height 28
click at [169, 195] on input "email" at bounding box center [216, 202] width 136 height 27
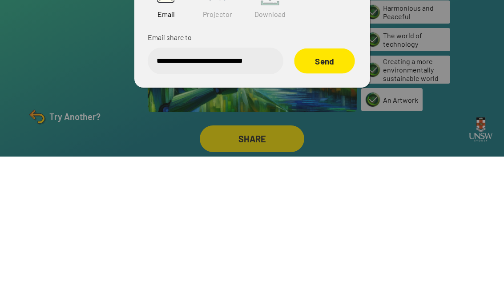
type input "**********"
click at [334, 190] on div "Send" at bounding box center [324, 202] width 61 height 25
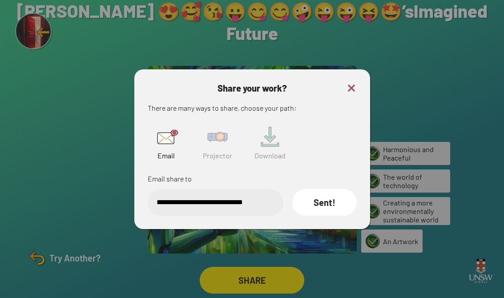
click at [354, 83] on img at bounding box center [351, 88] width 11 height 11
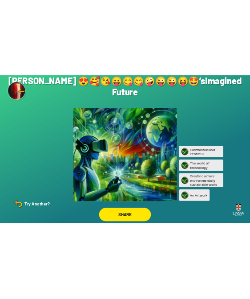
scroll to position [0, 0]
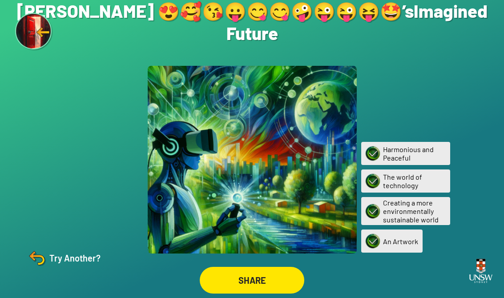
click at [45, 269] on img at bounding box center [36, 258] width 21 height 21
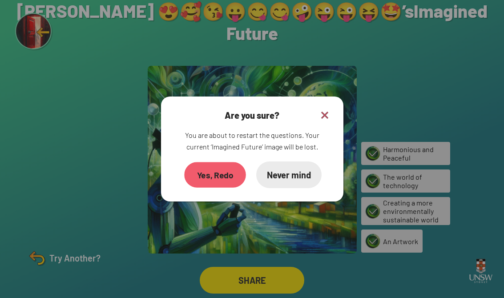
click at [228, 174] on div "Yes, Redo" at bounding box center [215, 174] width 62 height 25
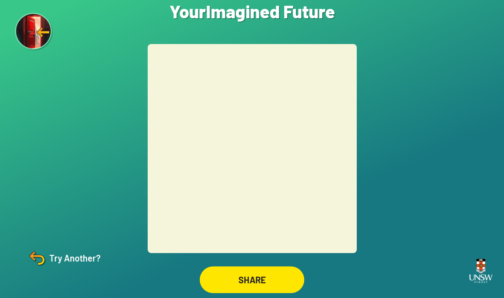
click at [248, 288] on div "SHARE" at bounding box center [252, 280] width 105 height 27
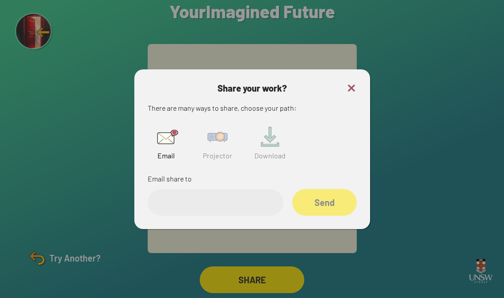
click at [215, 139] on img at bounding box center [217, 137] width 28 height 28
click at [183, 210] on input "text" at bounding box center [216, 202] width 136 height 27
